Goal: Check status

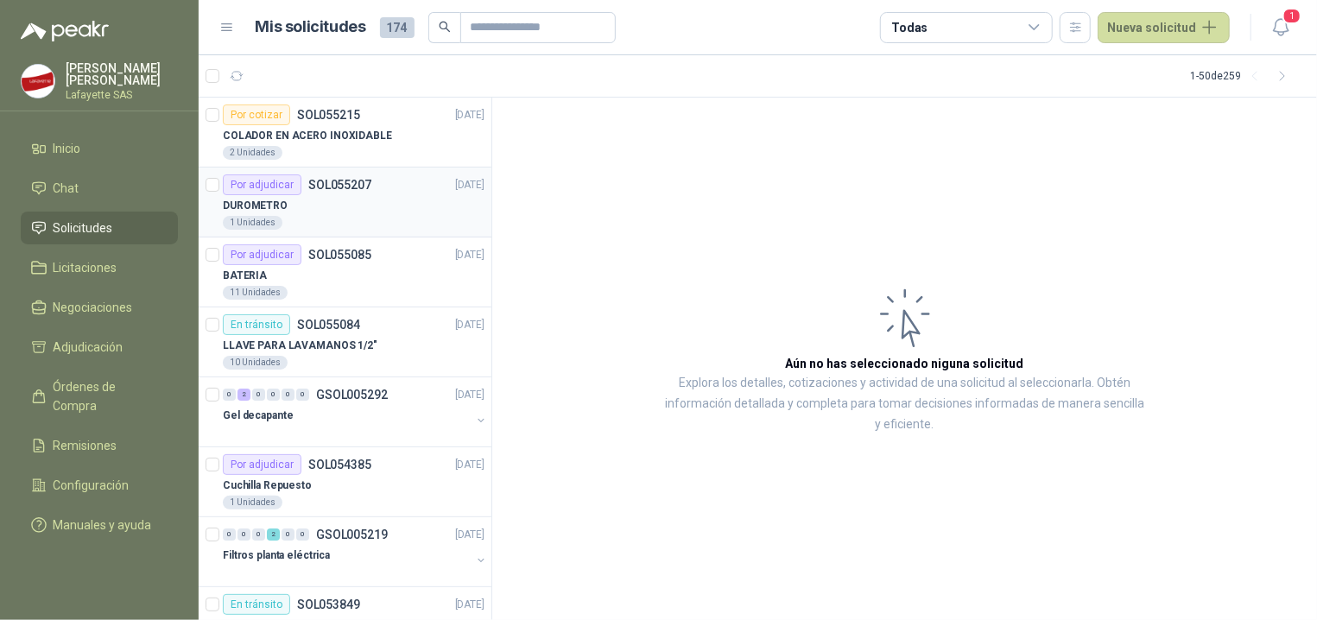
click at [319, 209] on div "DUROMETRO" at bounding box center [354, 205] width 262 height 21
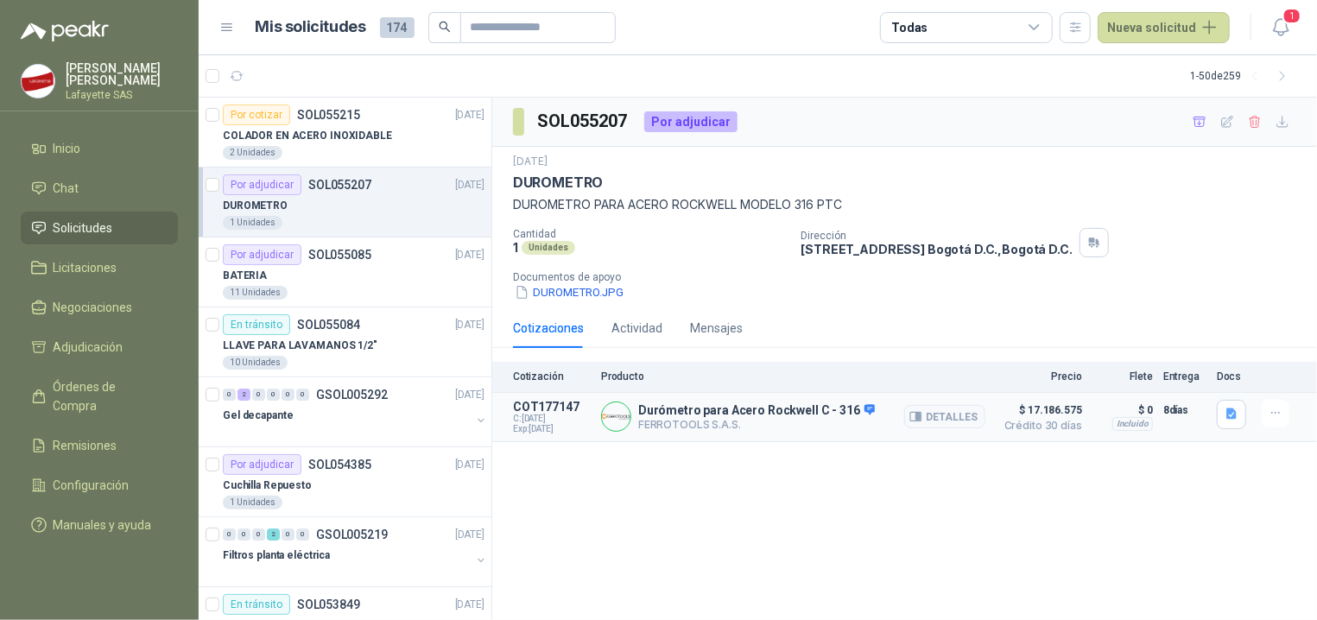
click at [712, 424] on p "FERROTOOLS S.A.S." at bounding box center [756, 424] width 237 height 13
click at [734, 403] on div "Durómetro para Acero Rockwell C - 316 FERROTOOLS S.A.S. Detalles" at bounding box center [793, 417] width 384 height 35
click at [945, 420] on button "Detalles" at bounding box center [944, 416] width 81 height 23
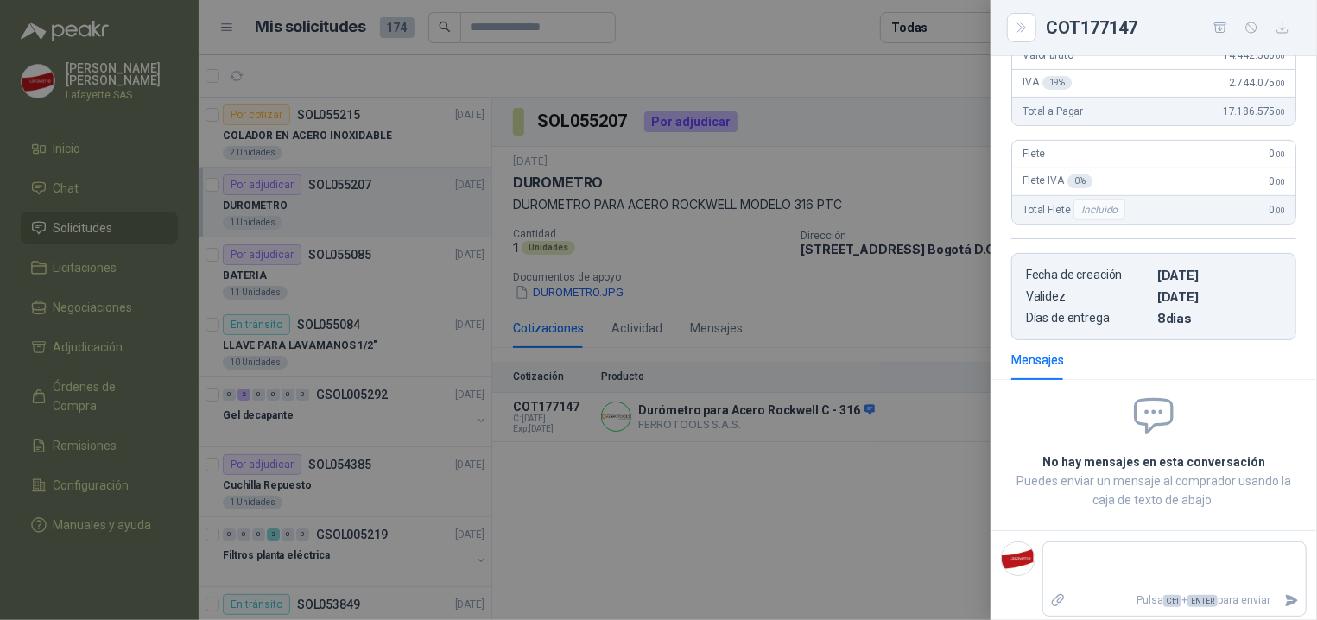
scroll to position [227, 0]
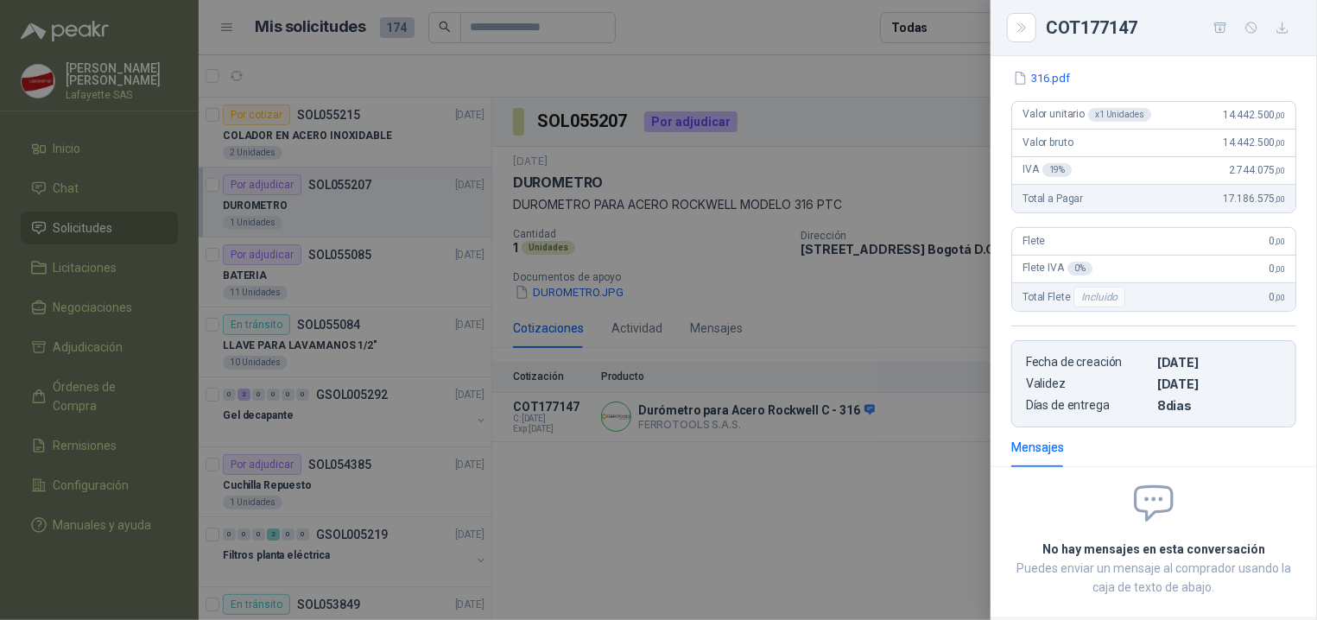
click at [825, 486] on div at bounding box center [658, 310] width 1317 height 620
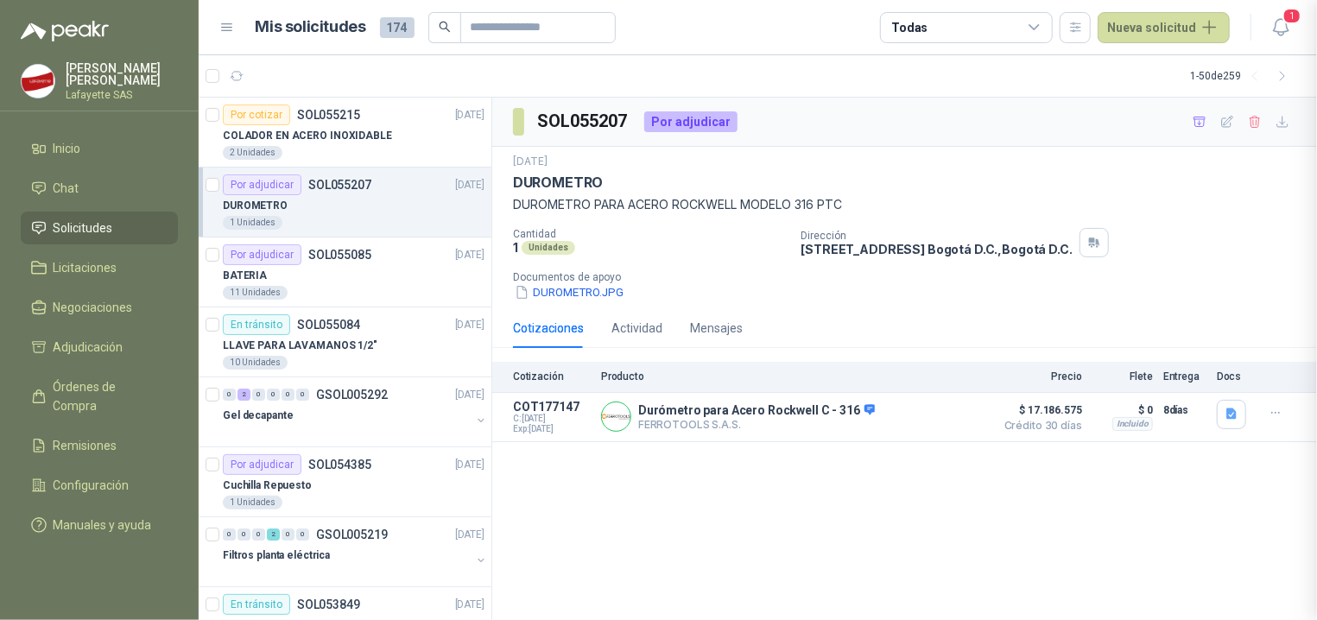
scroll to position [323, 0]
click at [921, 418] on icon "button" at bounding box center [918, 417] width 4 height 7
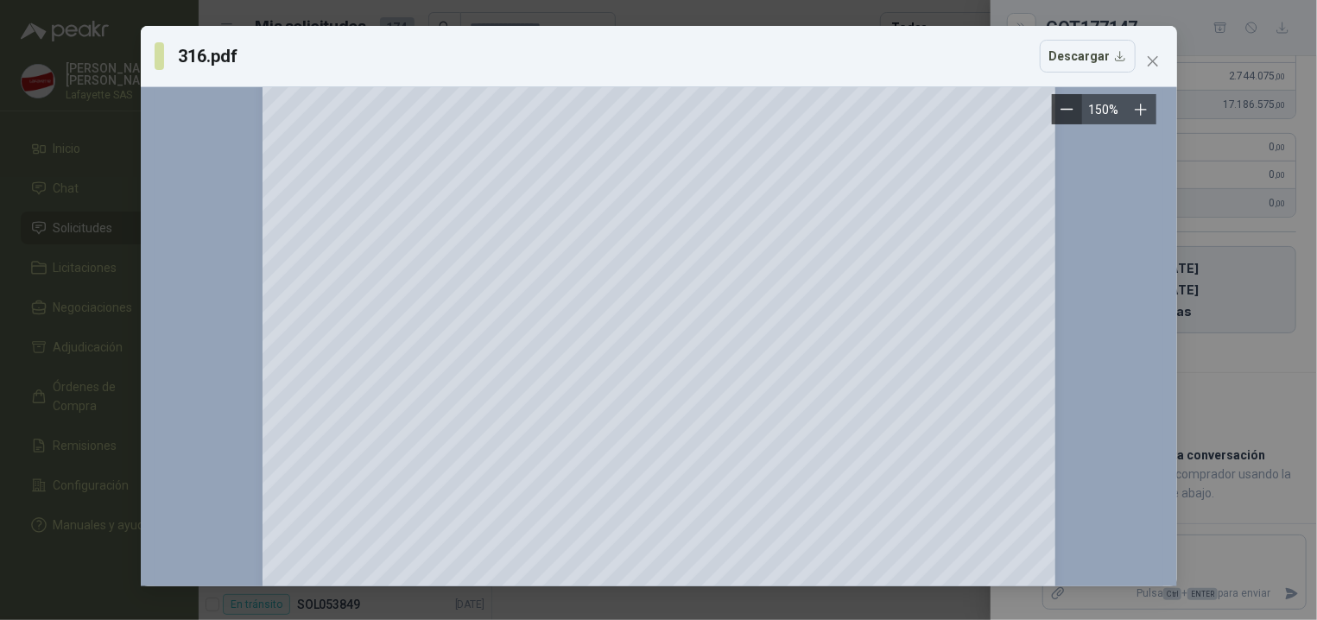
scroll to position [31, 0]
click at [1157, 65] on icon "close" at bounding box center [1153, 61] width 14 height 14
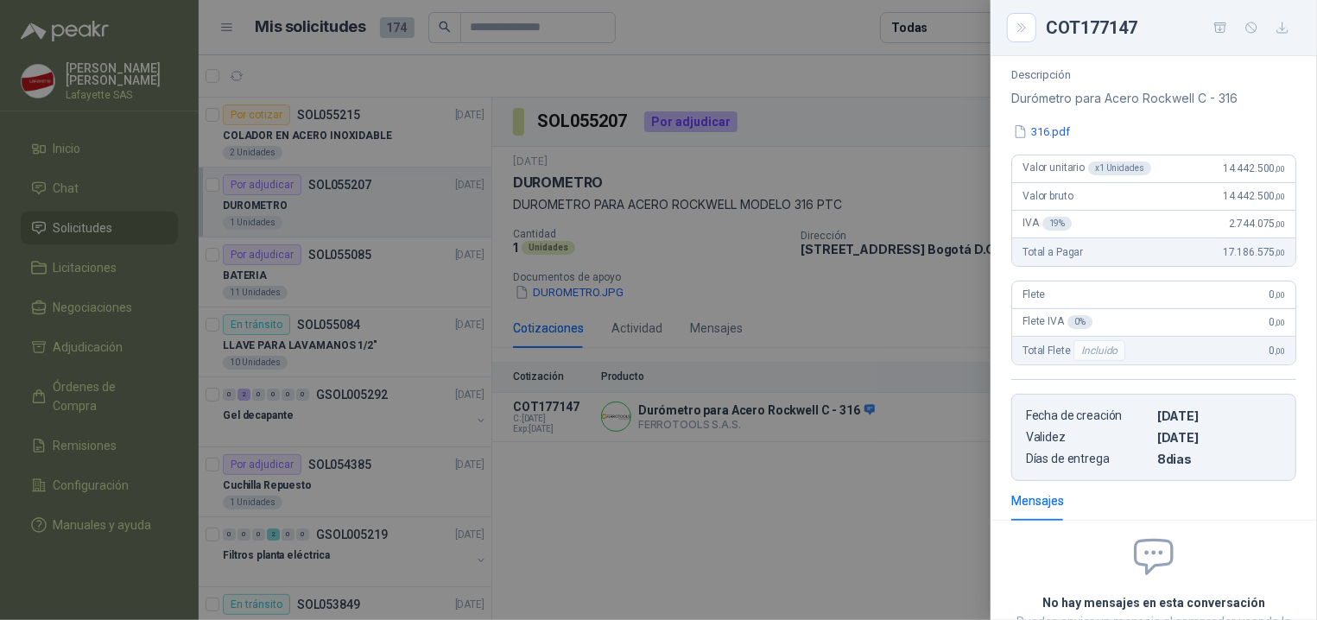
scroll to position [323, 0]
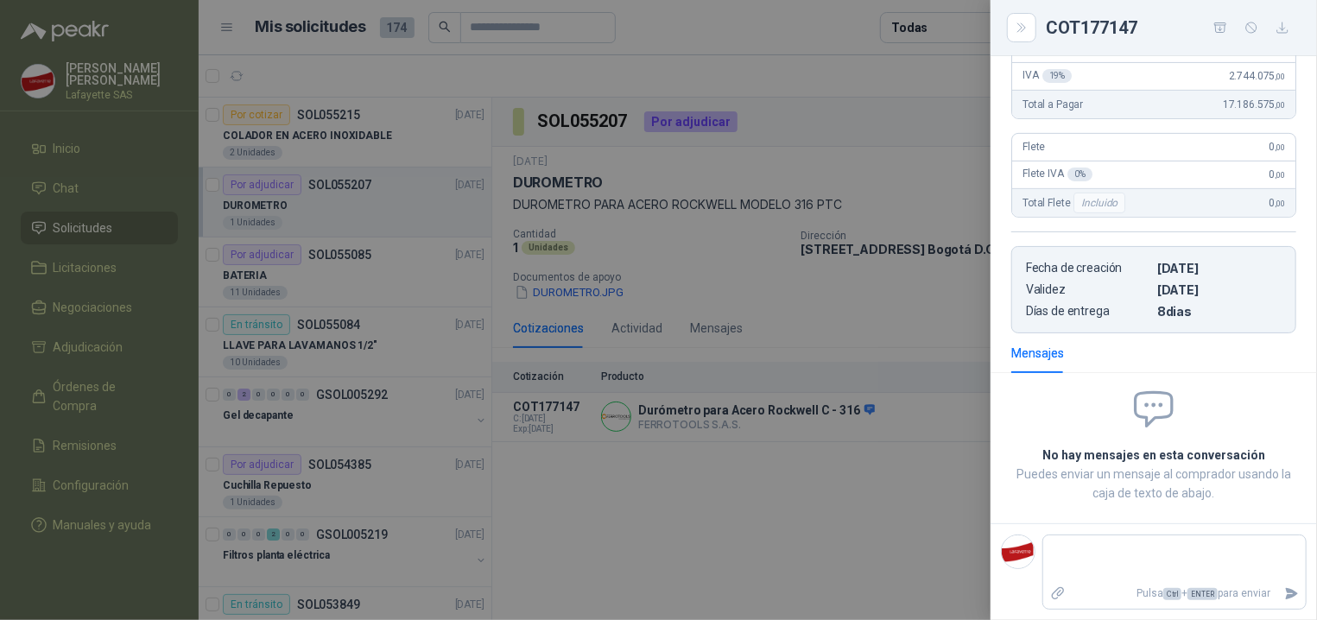
click at [590, 541] on div at bounding box center [658, 310] width 1317 height 620
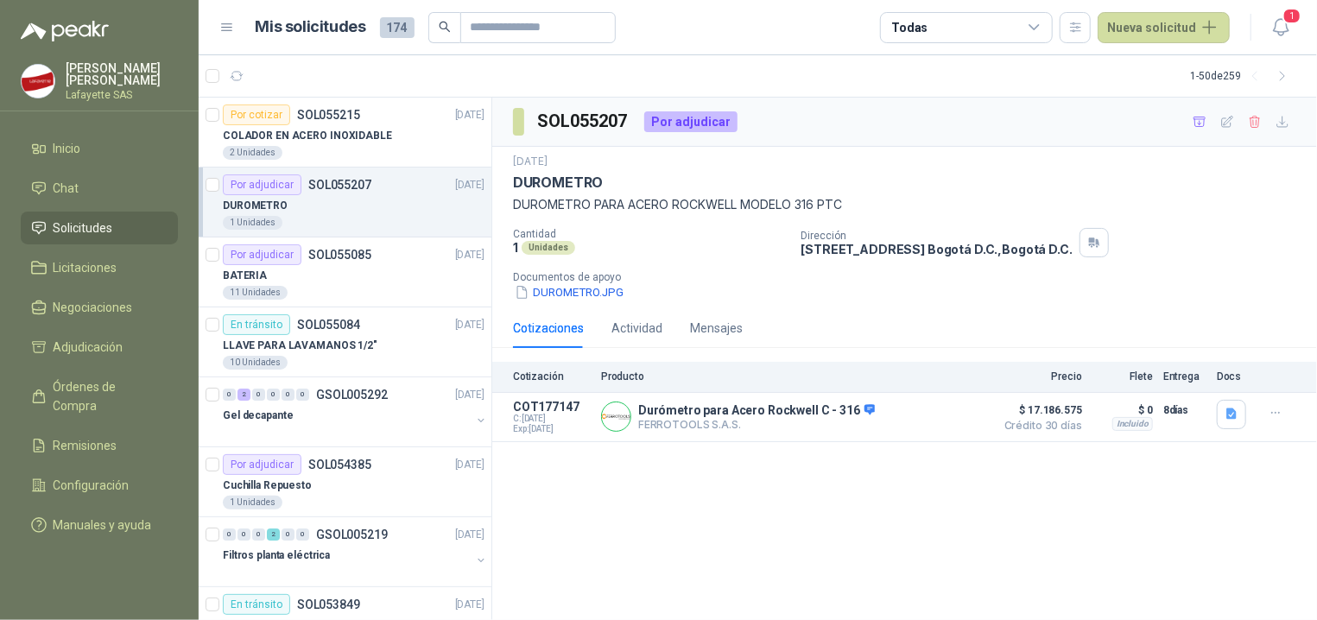
click at [320, 183] on p "SOL055207" at bounding box center [339, 185] width 63 height 12
click at [309, 265] on div "Por adjudicar SOL055085" at bounding box center [297, 254] width 149 height 21
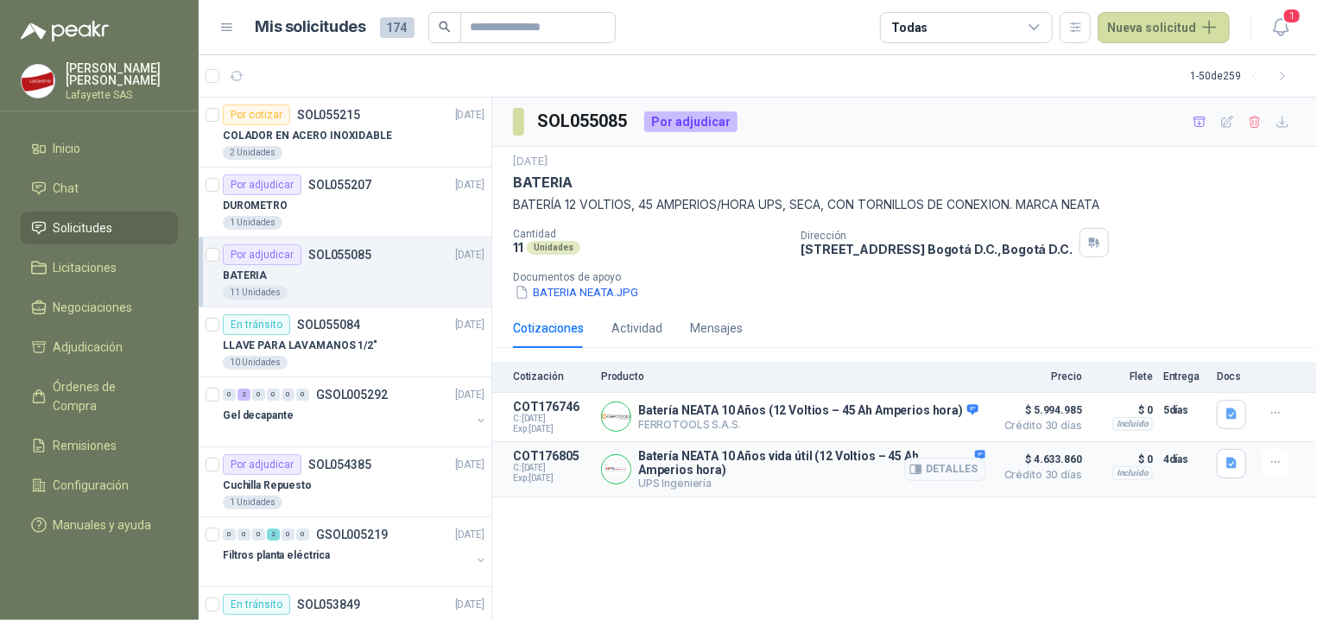
click at [742, 465] on p "Batería NEATA 10 Años vida útil (12 Voltios – 45 Ah Amperios hora)" at bounding box center [811, 463] width 347 height 28
click at [920, 480] on button "Detalles" at bounding box center [944, 469] width 81 height 23
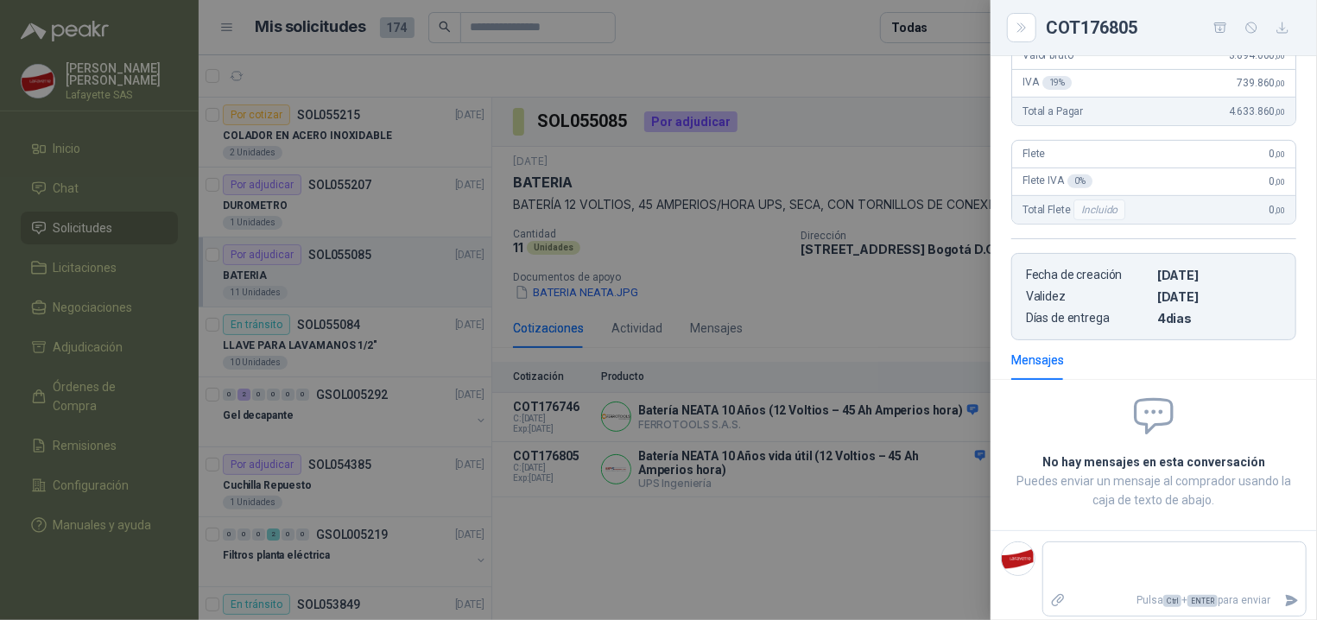
scroll to position [75, 0]
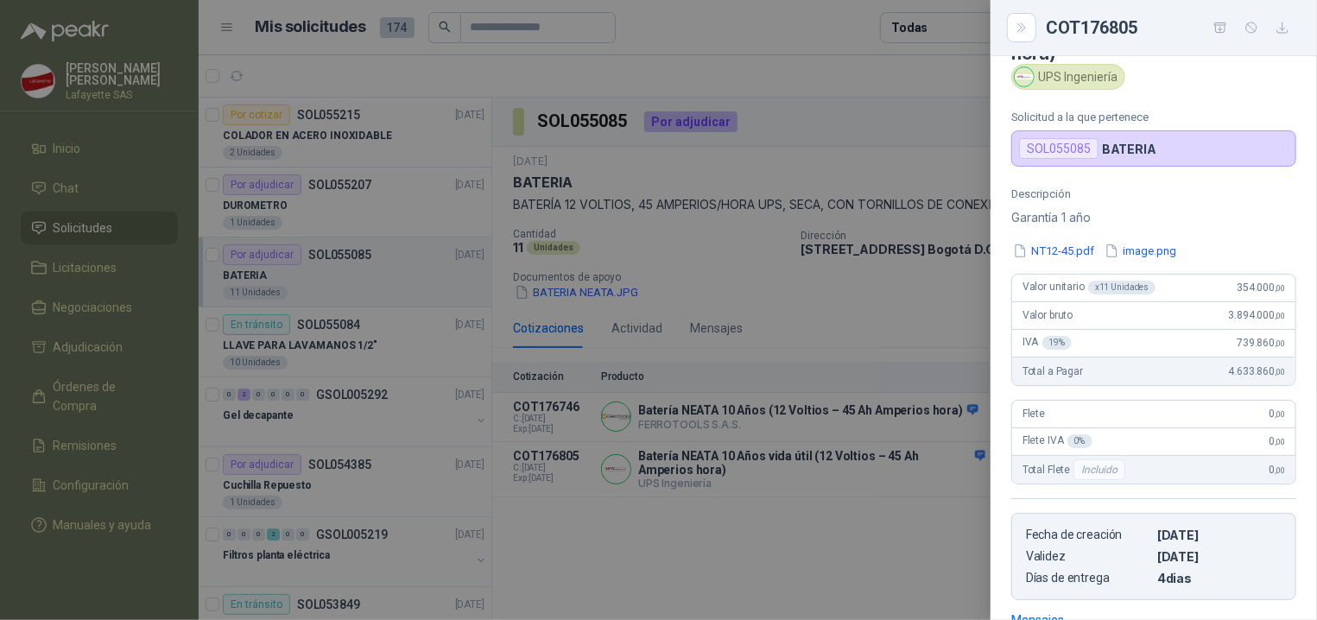
click at [777, 531] on div at bounding box center [658, 310] width 1317 height 620
